Goal: Information Seeking & Learning: Learn about a topic

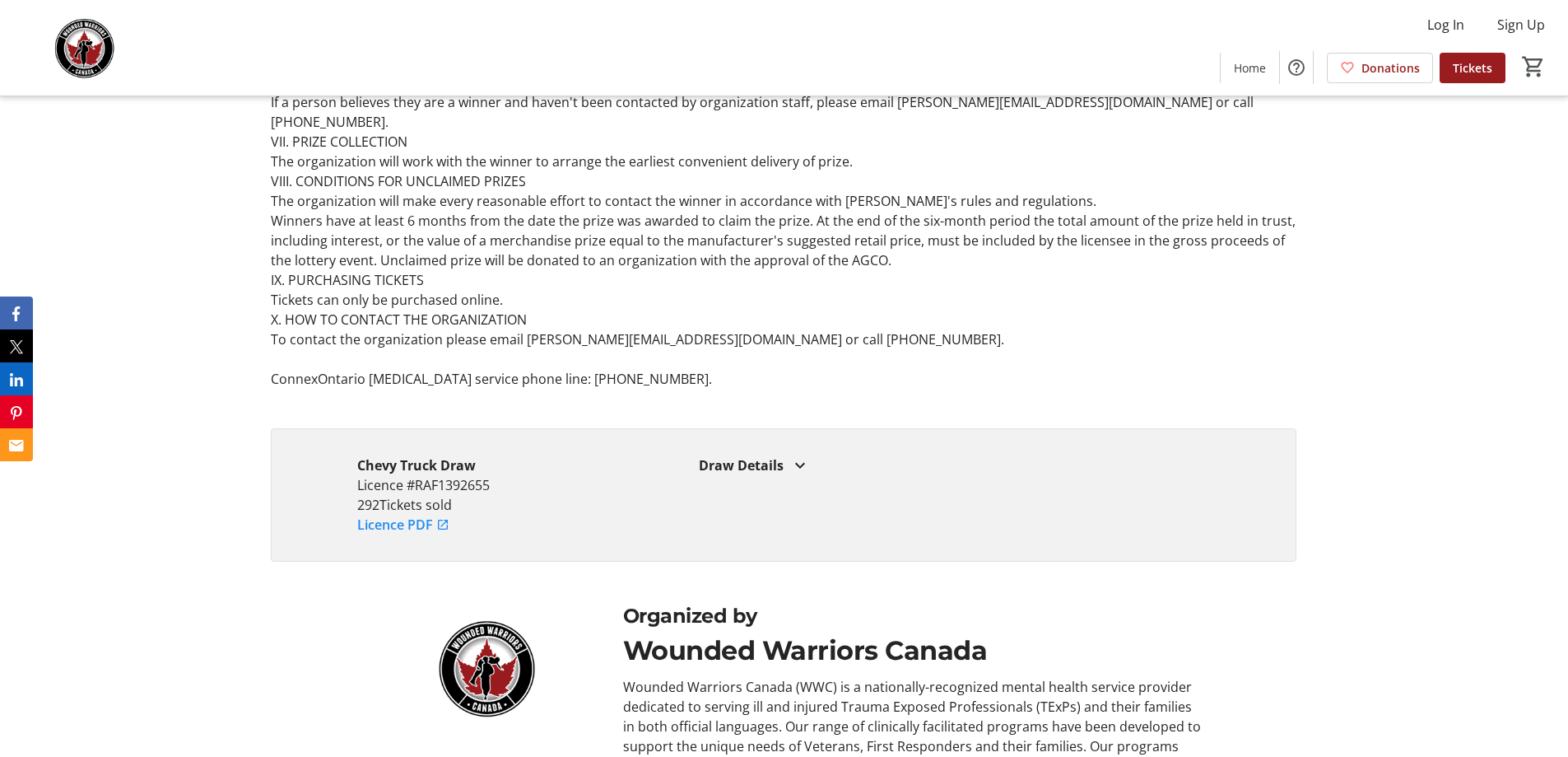
scroll to position [4857, 0]
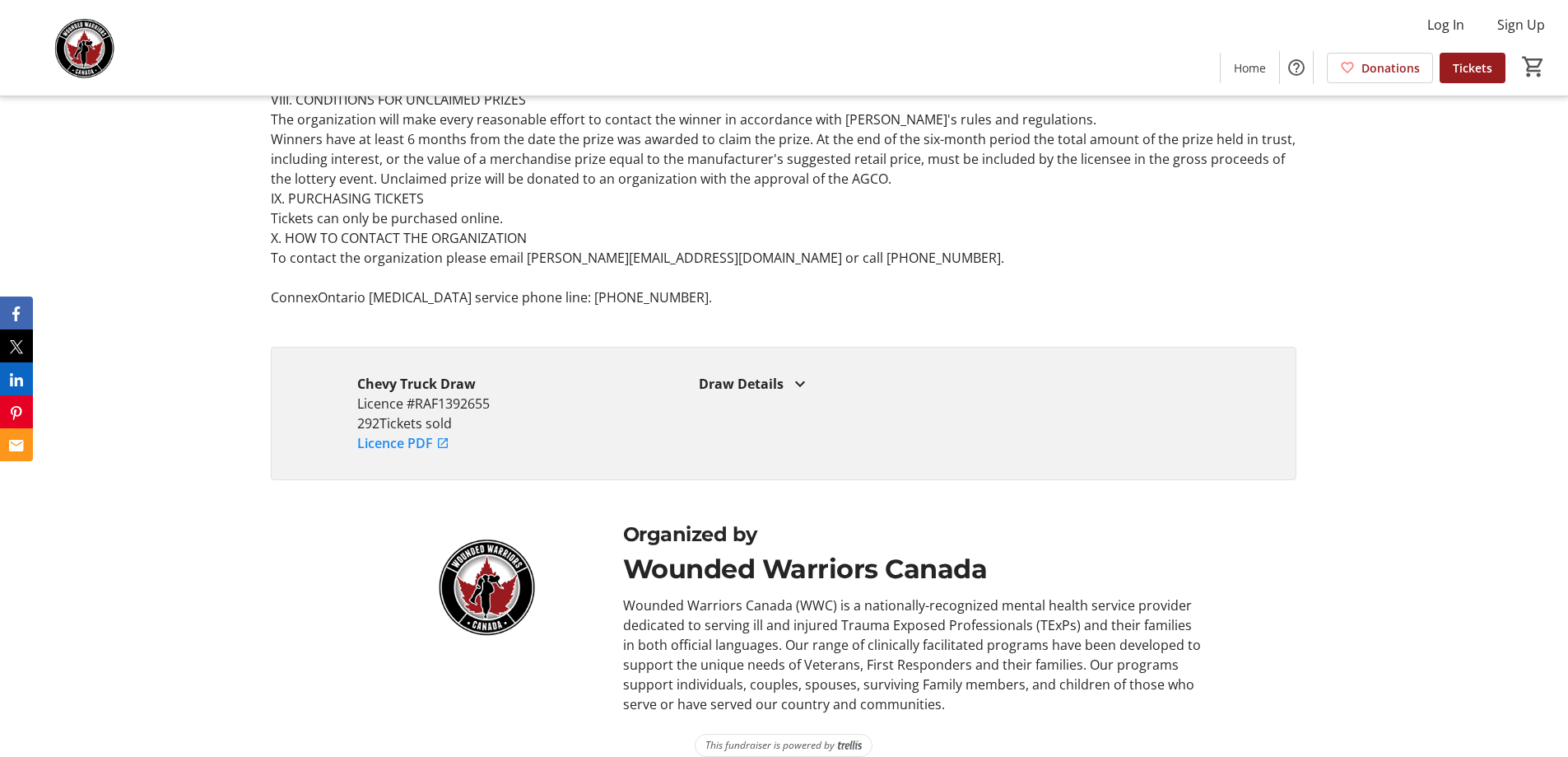
click at [737, 374] on div "Draw Details" at bounding box center [954, 383] width 512 height 19
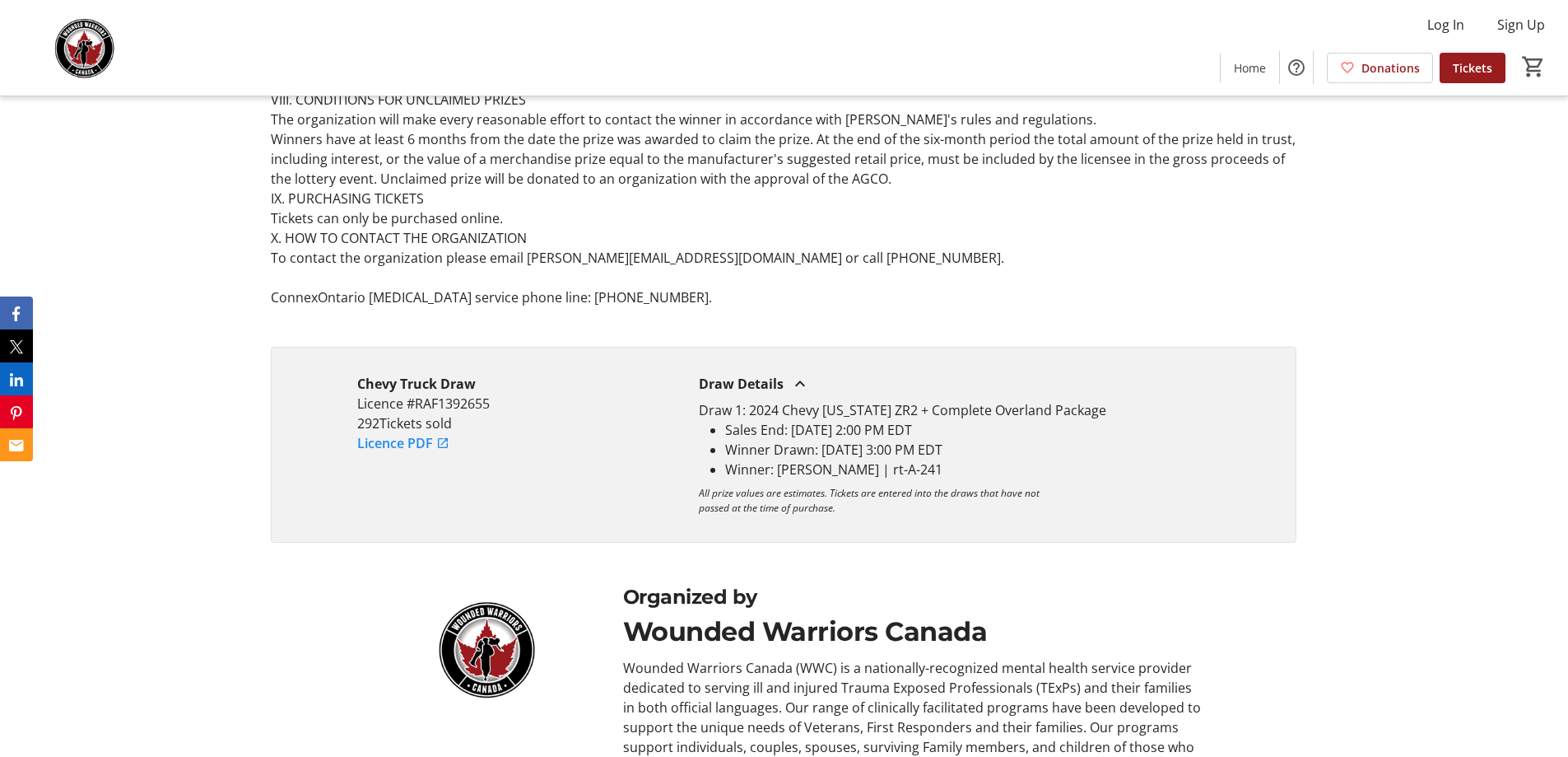
click at [388, 433] on link "Licence PDF" at bounding box center [403, 442] width 93 height 19
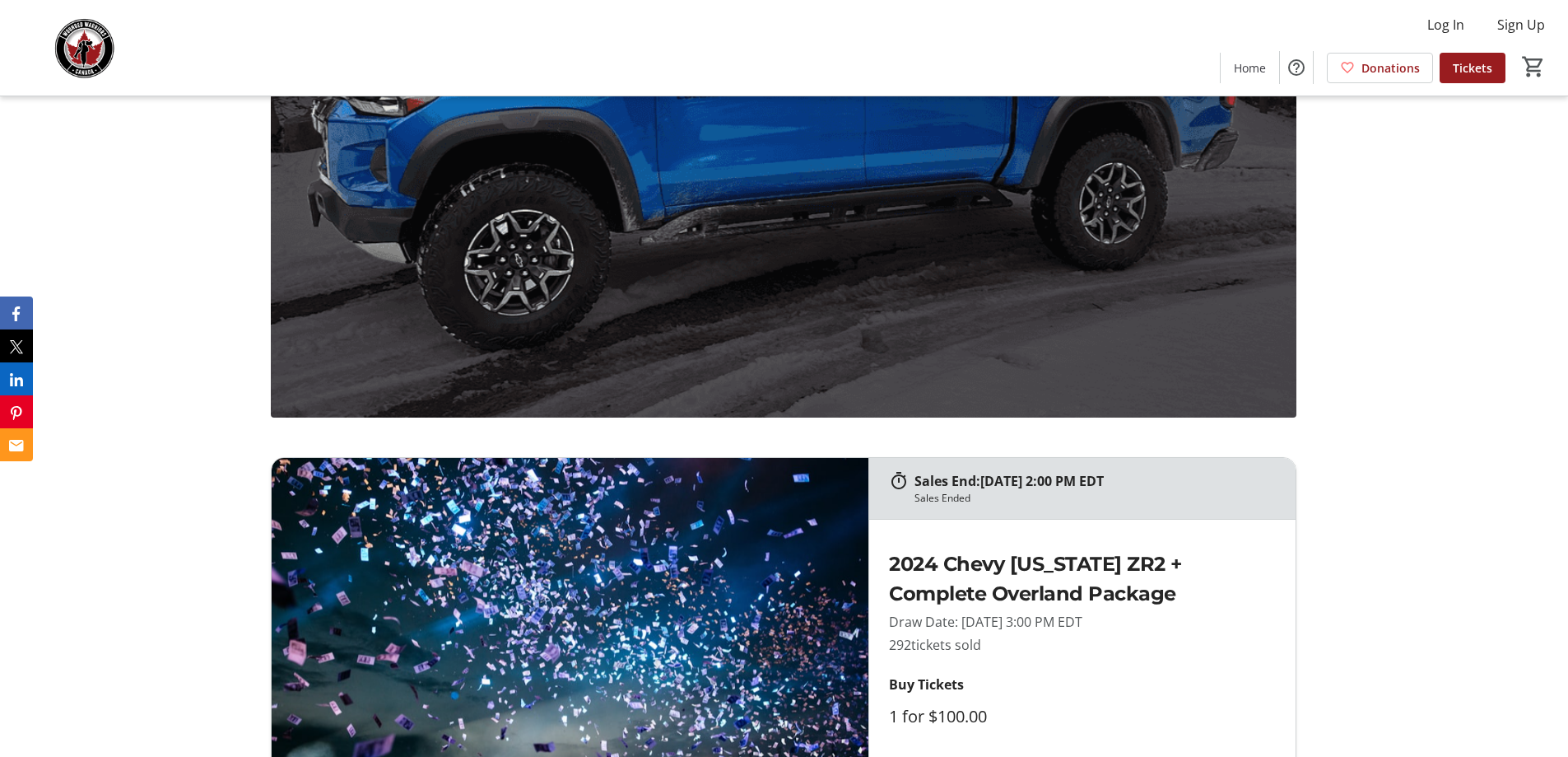
scroll to position [1235, 0]
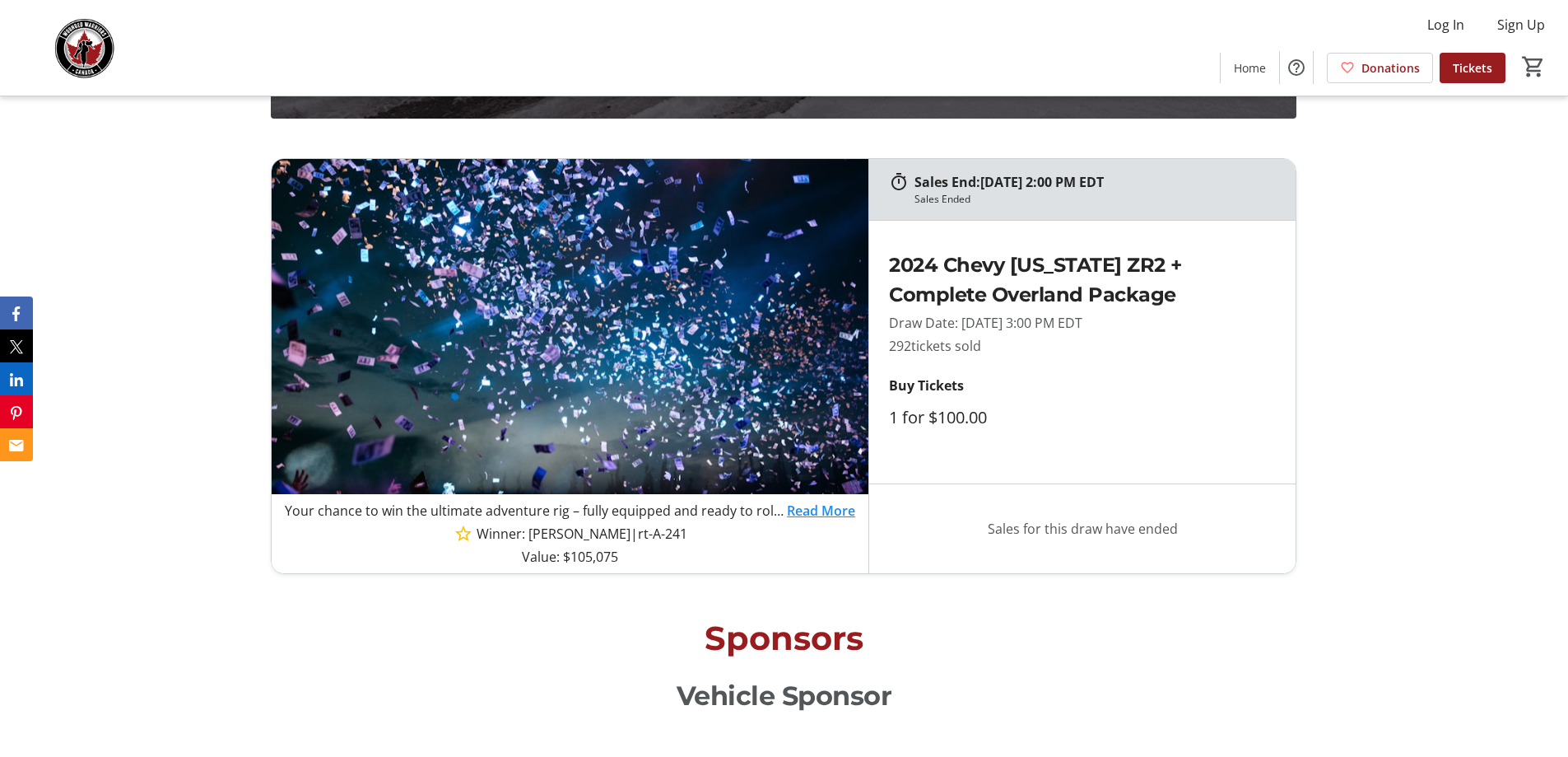
click at [824, 511] on link "Read More" at bounding box center [821, 510] width 68 height 19
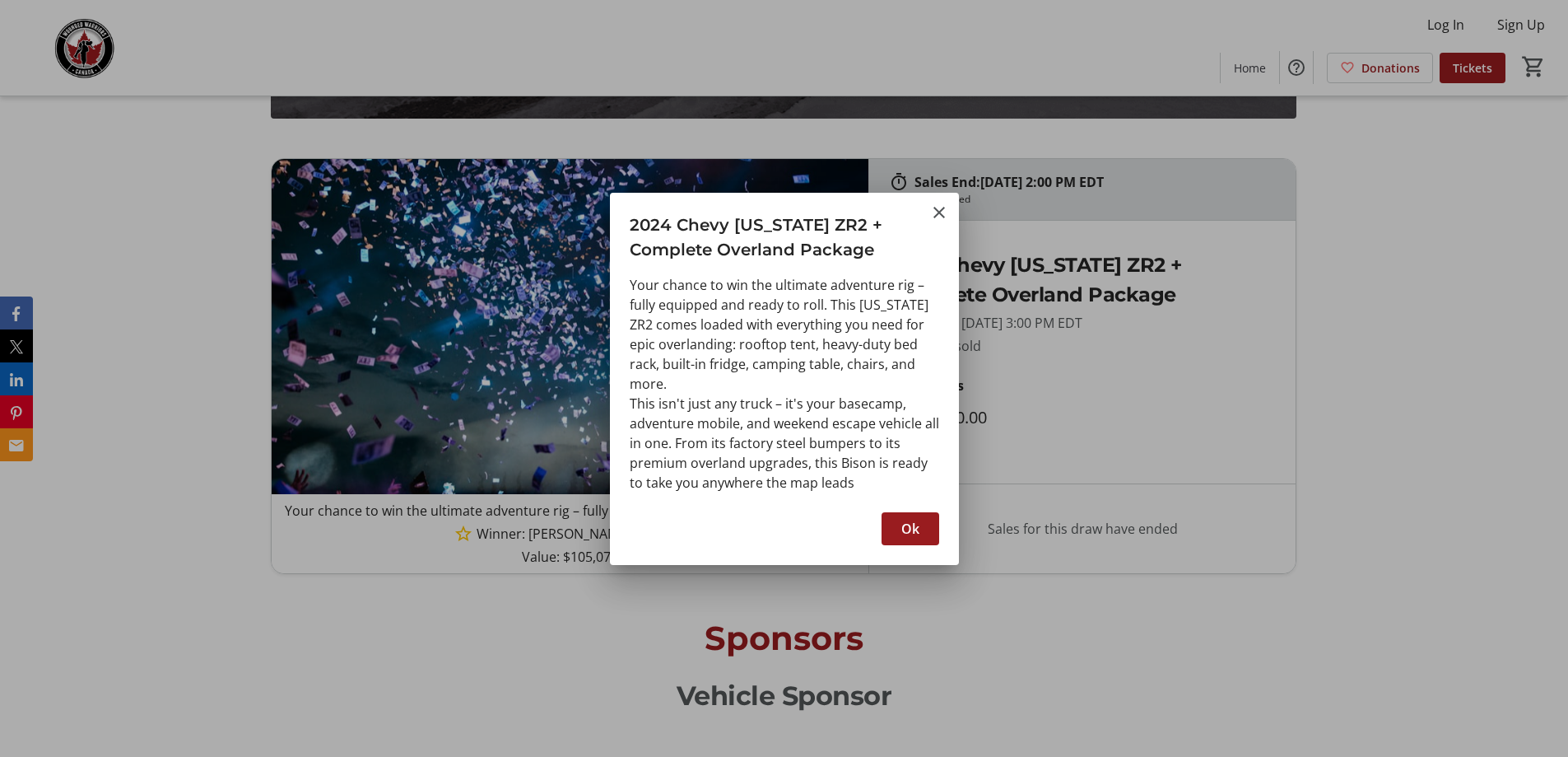
scroll to position [0, 0]
drag, startPoint x: 870, startPoint y: 250, endPoint x: 630, endPoint y: 220, distance: 241.9
click at [630, 220] on h3 "2024 Chevy [US_STATE] ZR2 + Complete Overland Package" at bounding box center [784, 233] width 349 height 81
copy h3 "2024 Chevy [US_STATE] ZR2 + Complete Overland Package"
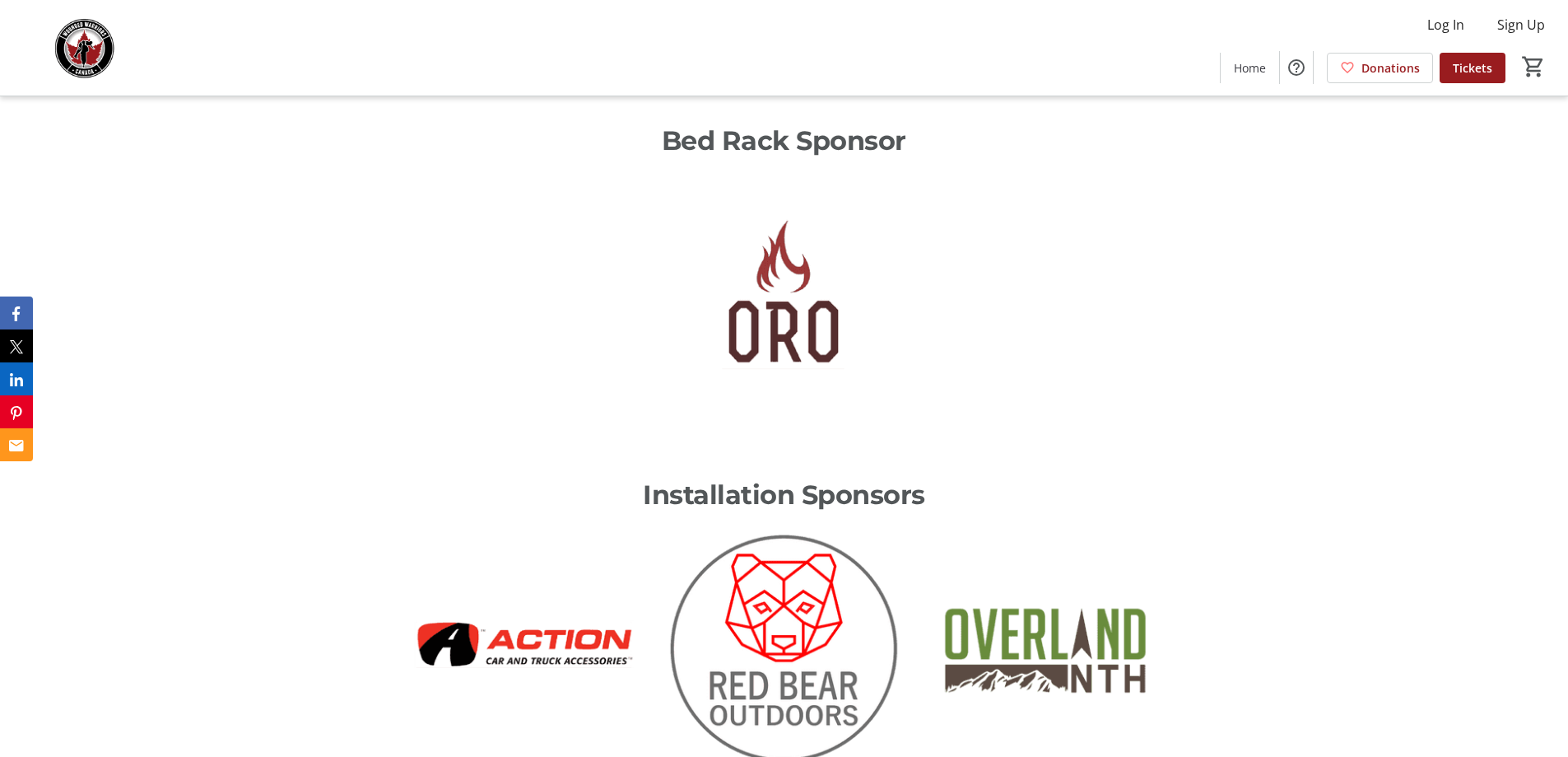
scroll to position [2635, 0]
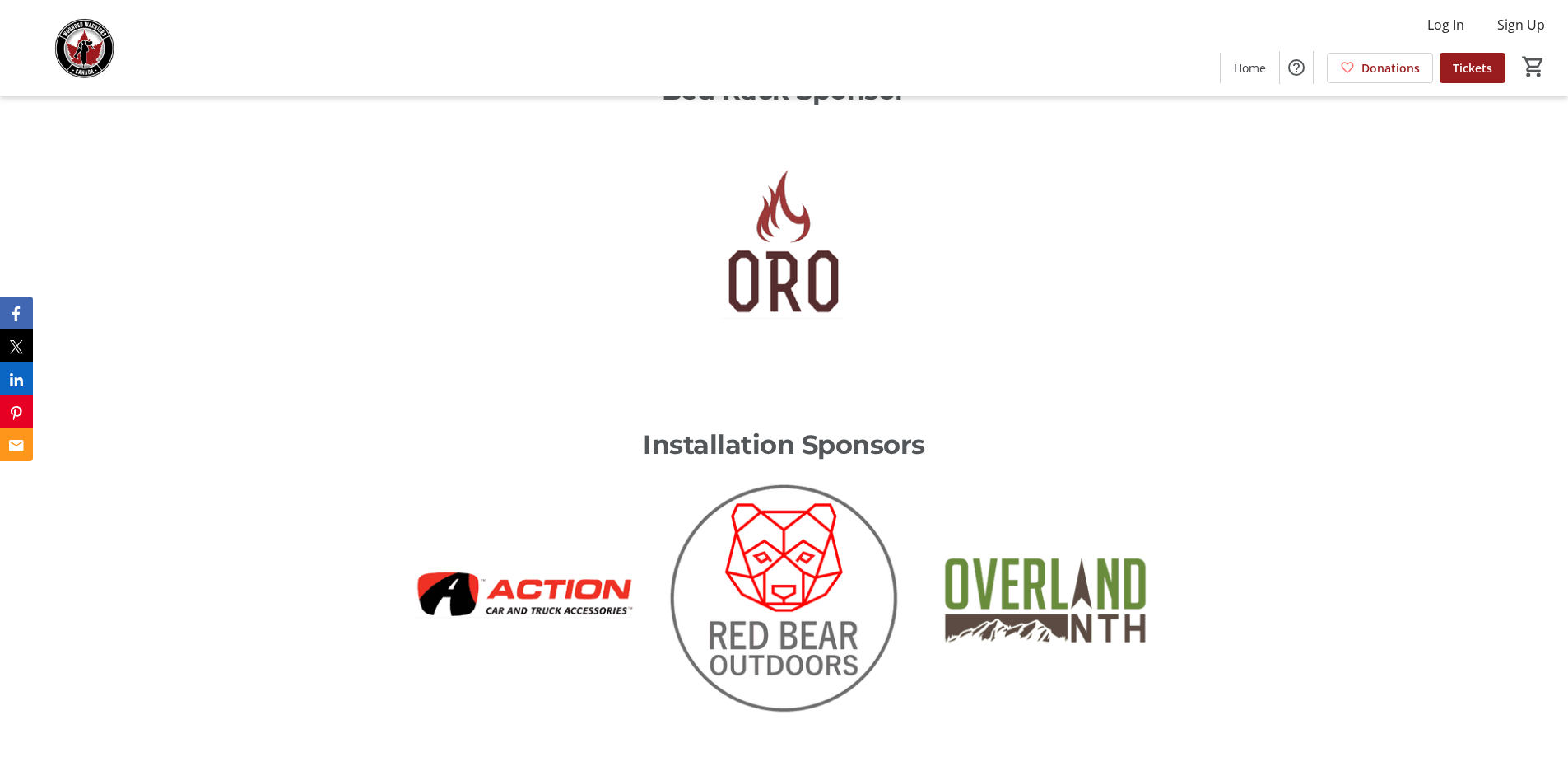
click at [559, 596] on img at bounding box center [522, 598] width 241 height 242
